Goal: Task Accomplishment & Management: Use online tool/utility

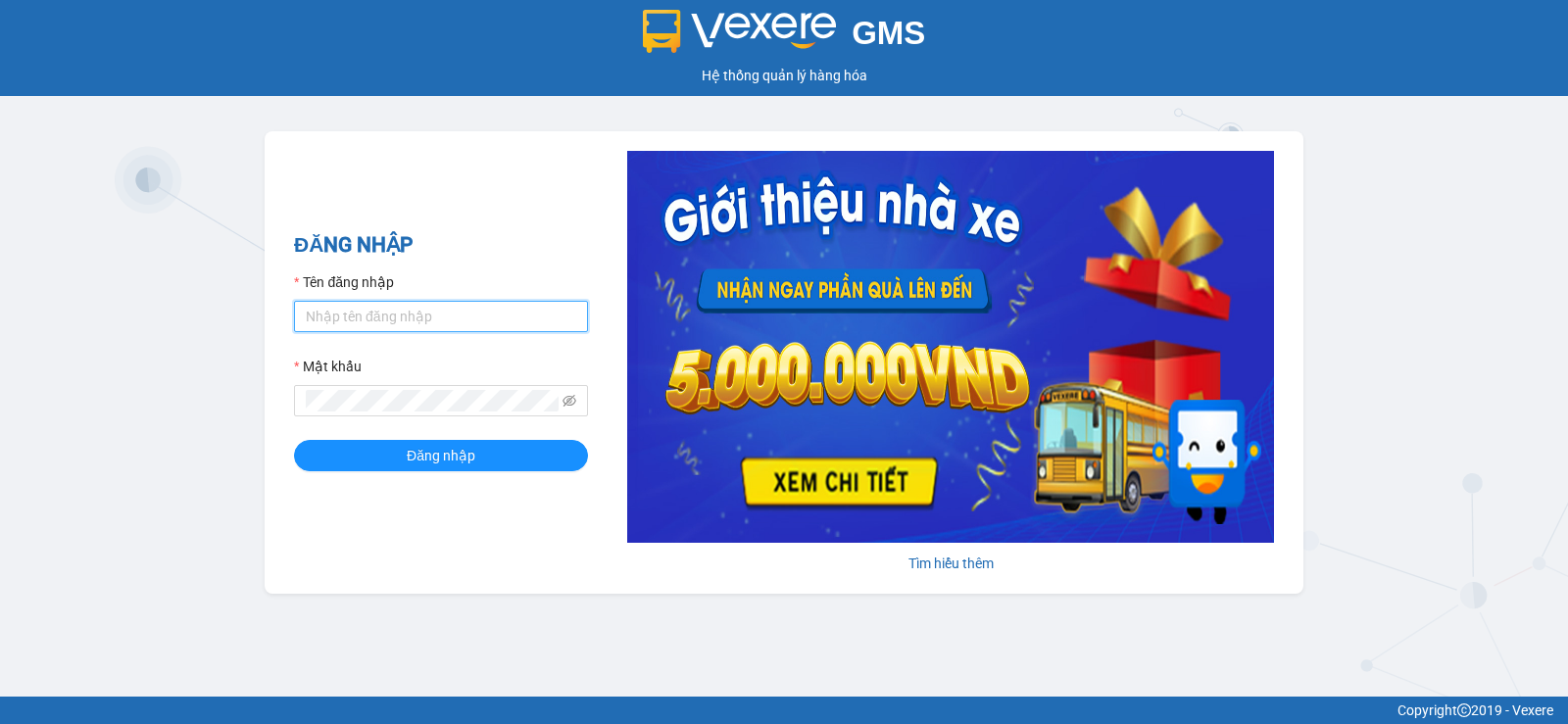
type input "uyen.phucanex"
drag, startPoint x: 284, startPoint y: 321, endPoint x: 260, endPoint y: 324, distance: 24.2
click at [260, 324] on div "GMS Hệ thống quản lý hàng hóa ĐĂNG NHẬP Tên đăng nhập uyen.phucanex Mật khẩu Đă…" at bounding box center [784, 348] width 1568 height 697
type input "ngannt.phucanex"
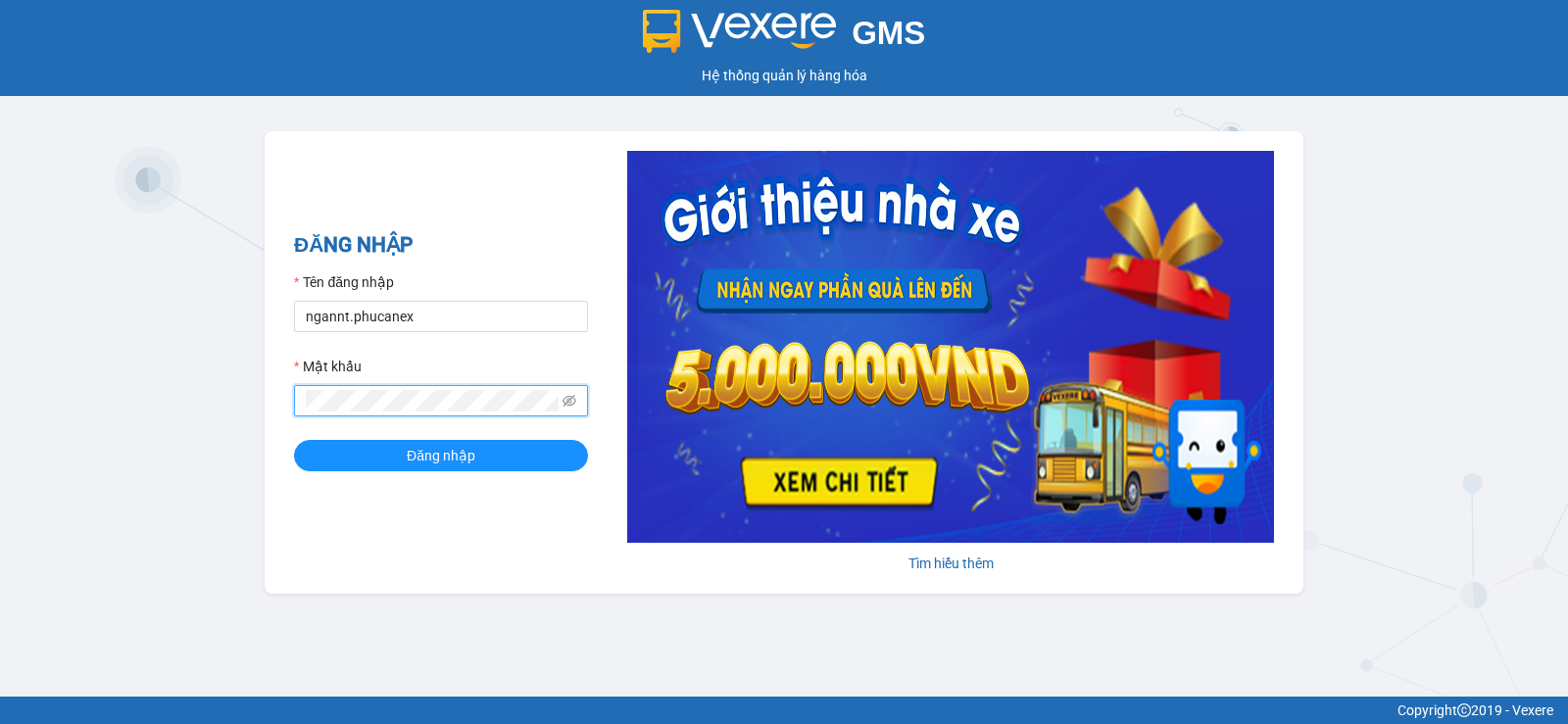
click at [257, 406] on div "GMS Hệ thống quản lý hàng hóa ĐĂNG NHẬP Tên đăng nhập ngannt.phucanex Mật khẩu …" at bounding box center [784, 348] width 1568 height 697
click at [294, 440] on button "Đăng nhập" at bounding box center [441, 456] width 294 height 31
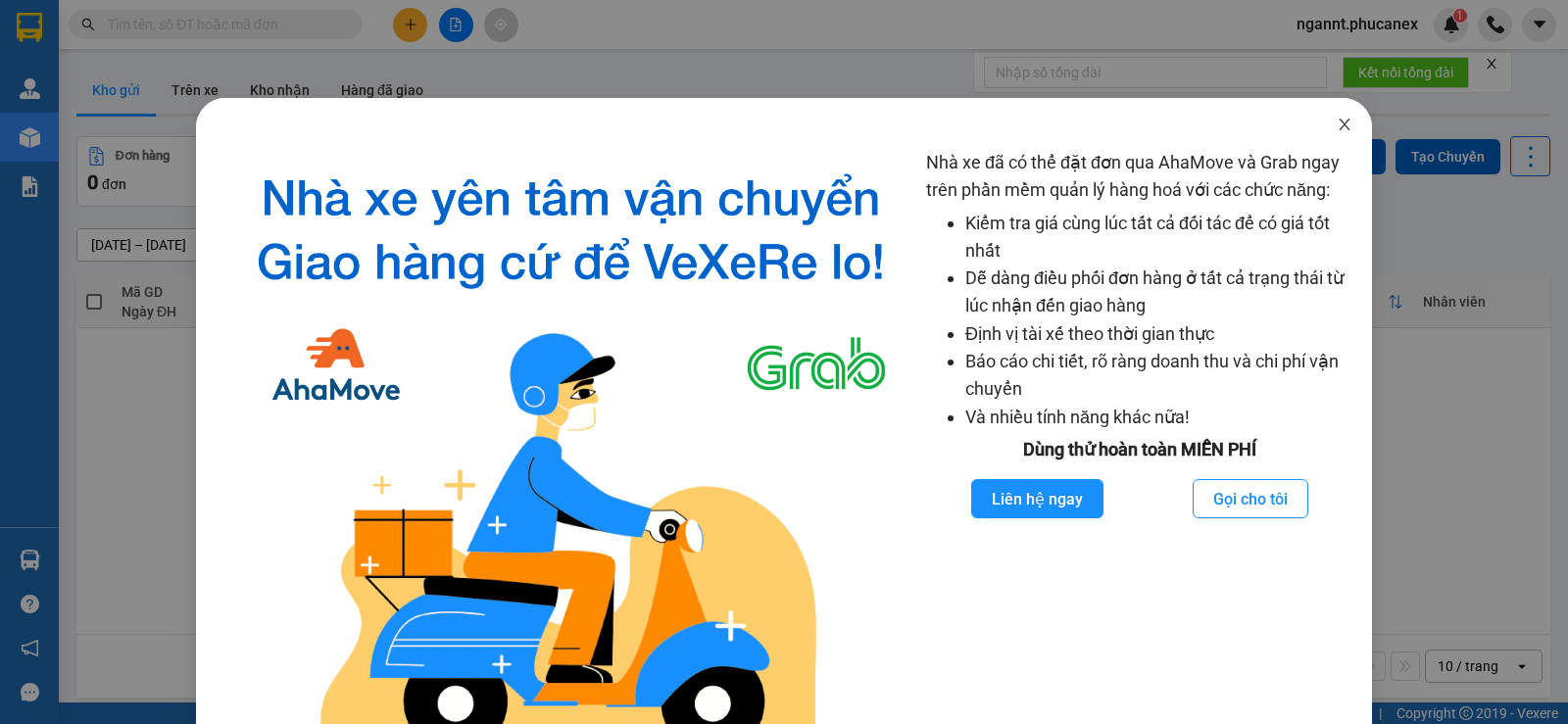
click at [1337, 124] on icon "close" at bounding box center [1345, 124] width 16 height 16
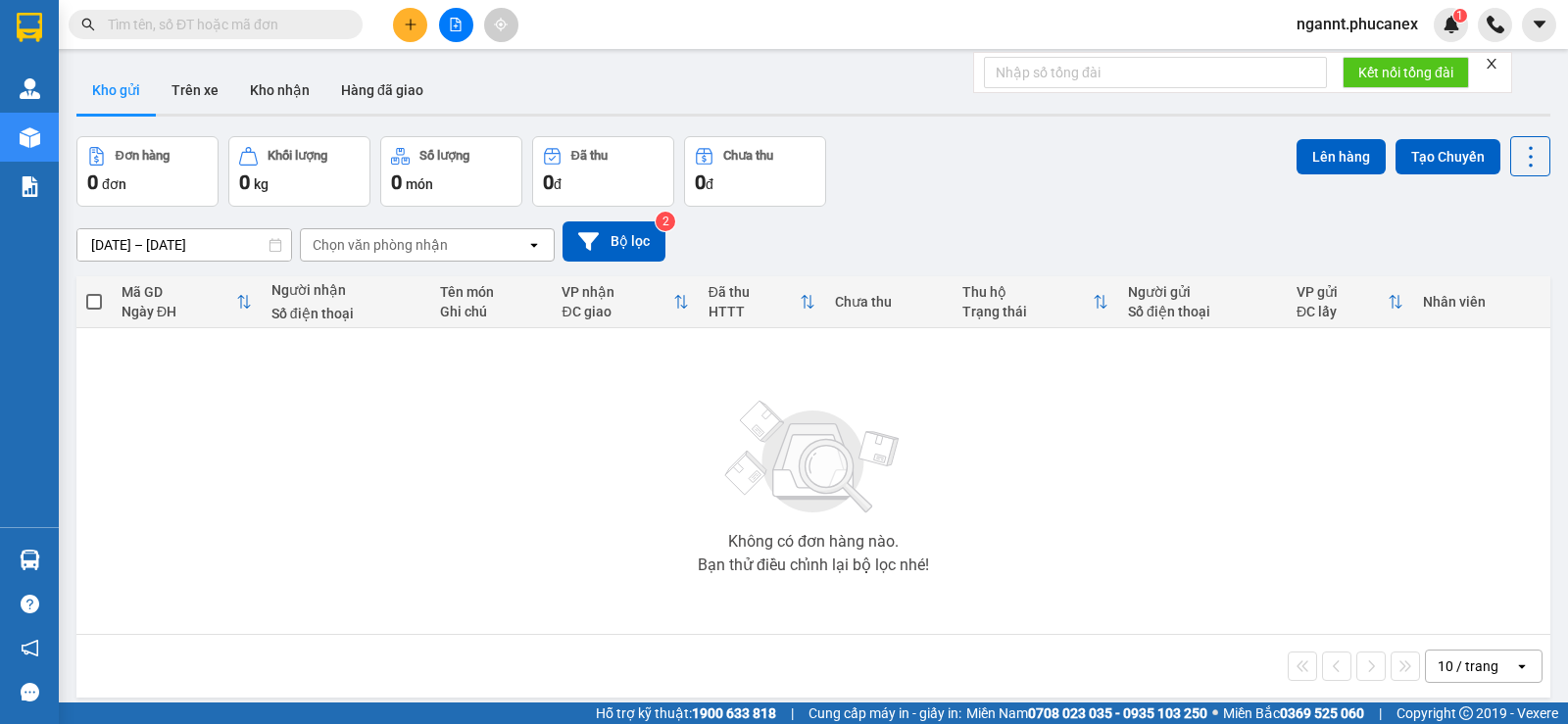
click at [304, 21] on input "text" at bounding box center [223, 24] width 231 height 22
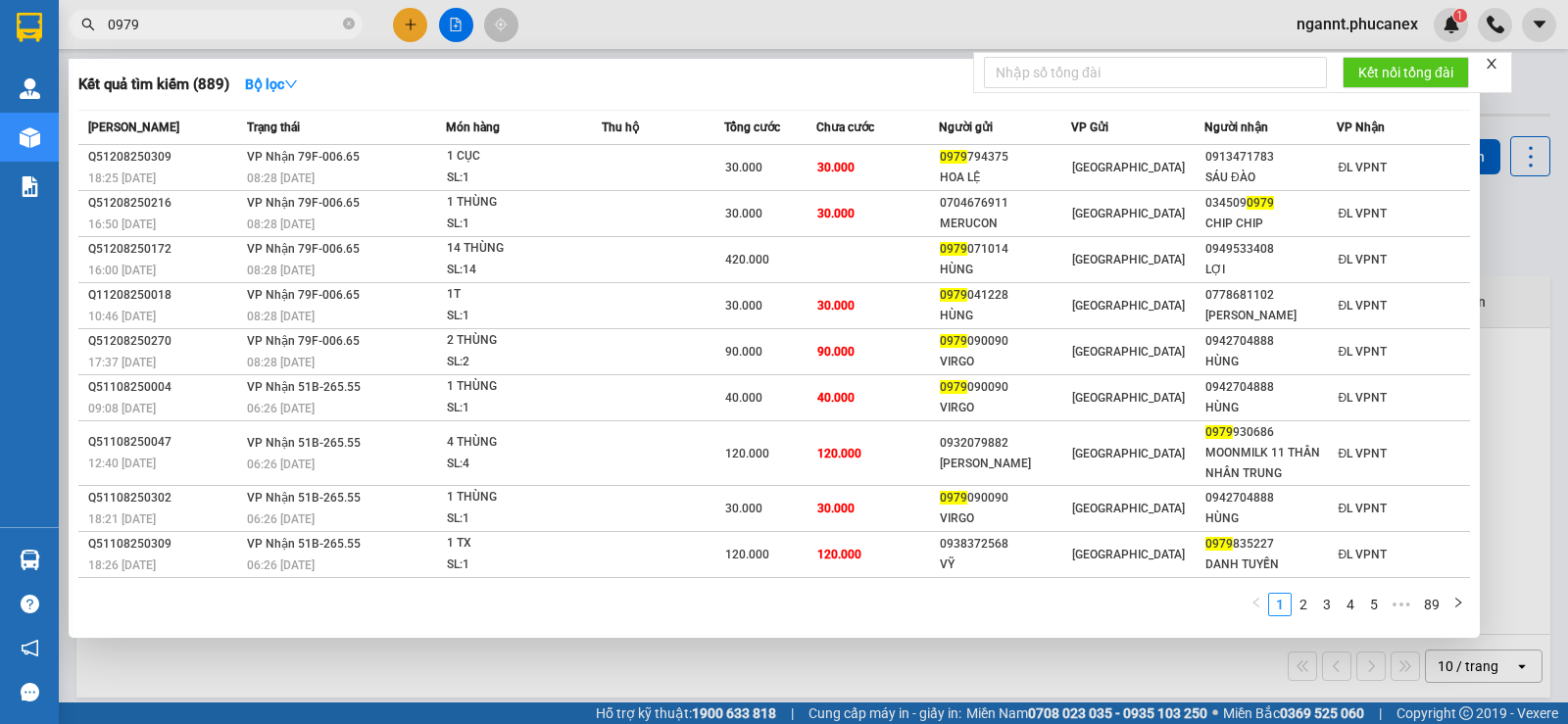
click at [282, 24] on input "0979" at bounding box center [223, 24] width 231 height 22
type input "0"
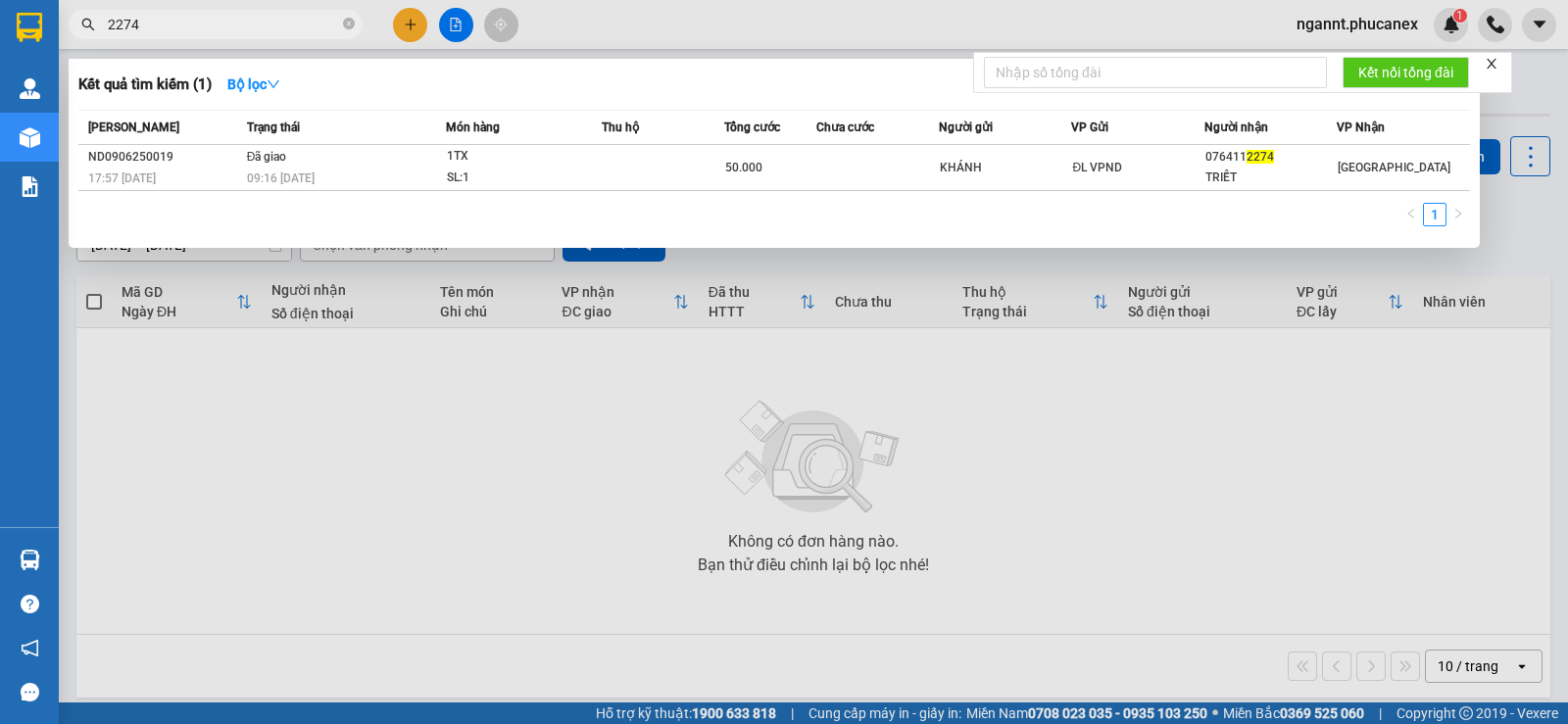
click at [110, 29] on input "2274" at bounding box center [223, 24] width 231 height 22
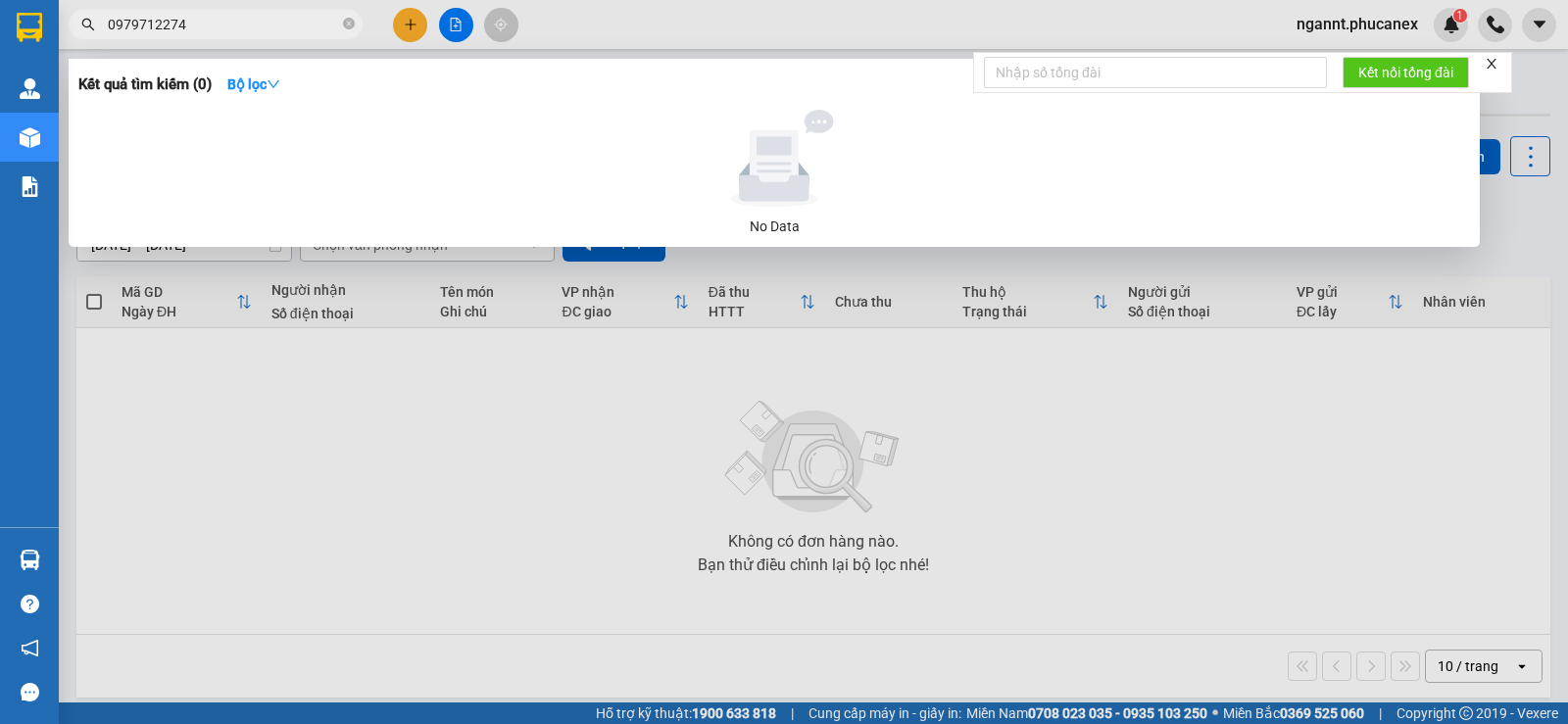
type input "0979712274"
click at [354, 28] on icon "close-circle" at bounding box center [349, 24] width 12 height 12
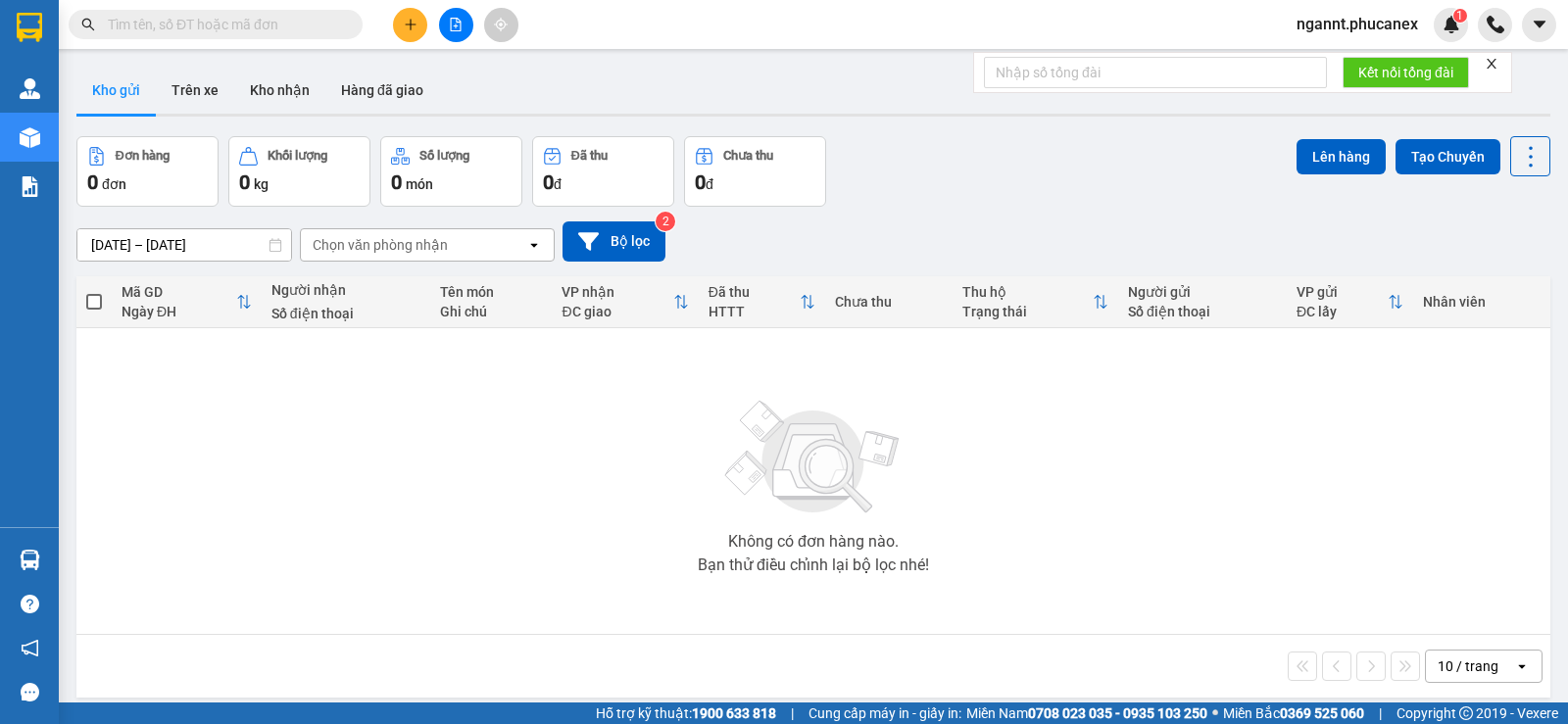
click at [627, 42] on div "Kết quả tìm kiếm ( 0 ) Bộ lọc No Data ngannt.phucanex 1" at bounding box center [784, 24] width 1568 height 49
